Goal: Register for event/course

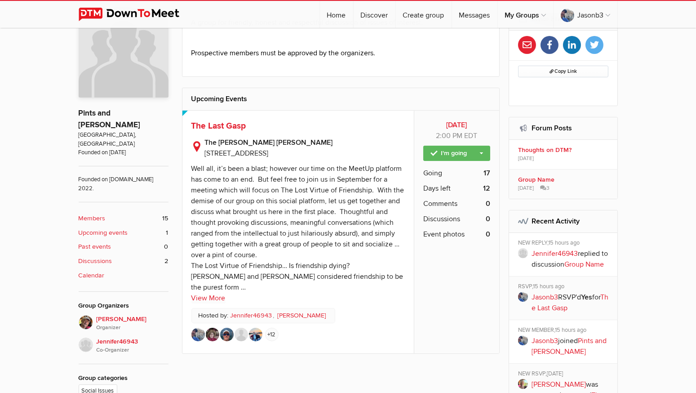
scroll to position [226, 0]
click at [104, 228] on b "Upcoming events" at bounding box center [103, 233] width 49 height 10
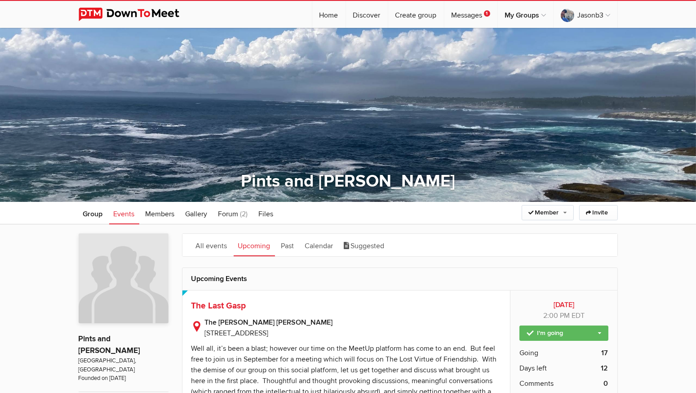
scroll to position [170, 0]
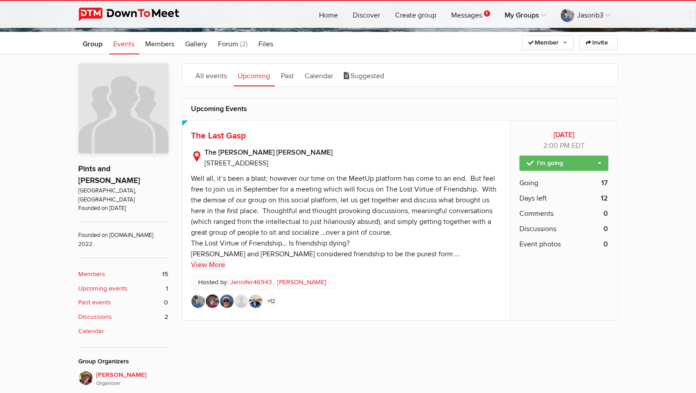
click at [202, 265] on link "View More" at bounding box center [209, 264] width 34 height 11
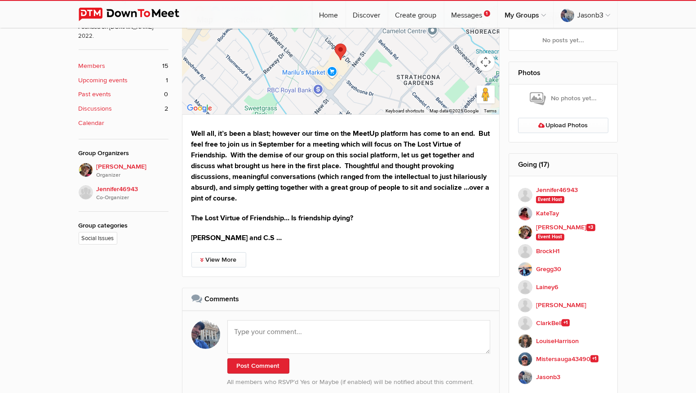
scroll to position [384, 0]
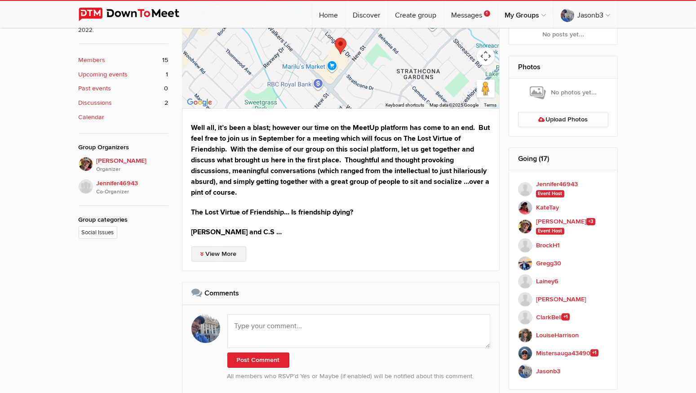
click at [202, 250] on link "View More" at bounding box center [219, 253] width 55 height 15
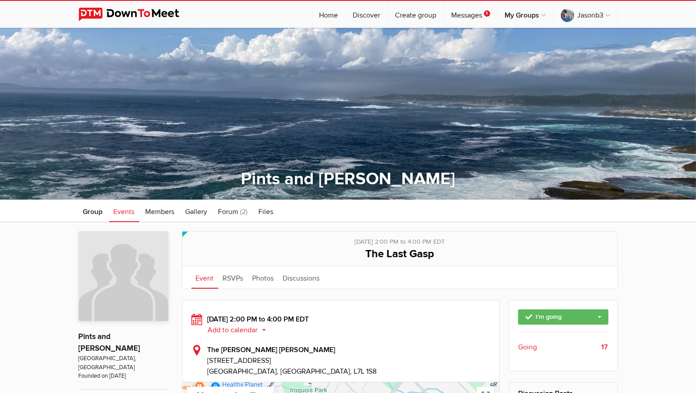
scroll to position [0, 0]
